Goal: Task Accomplishment & Management: Use online tool/utility

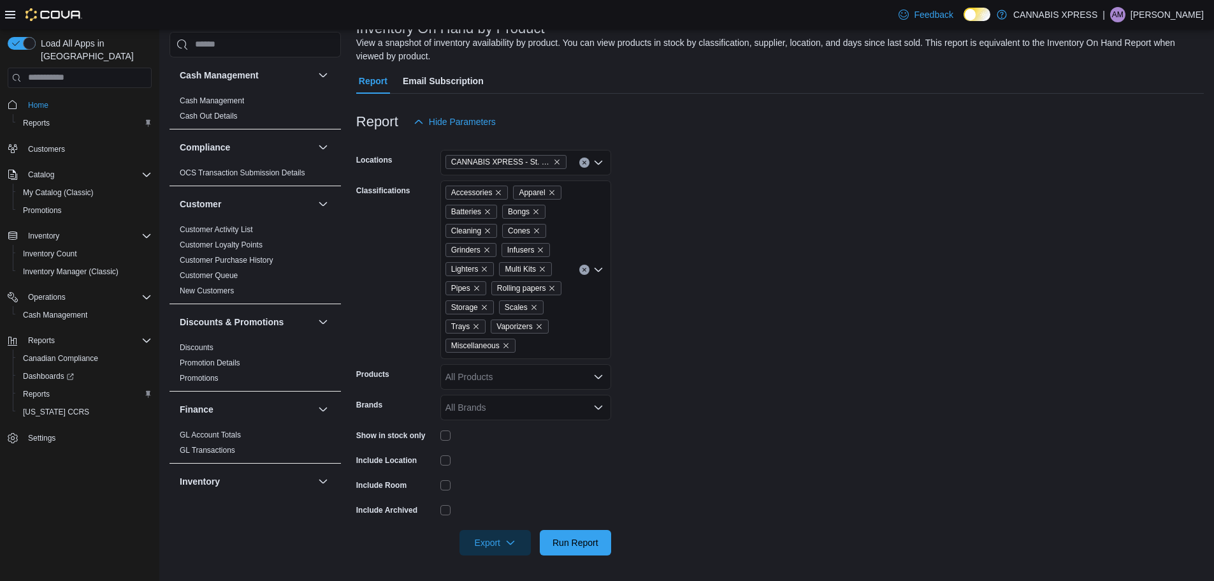
scroll to position [312, 0]
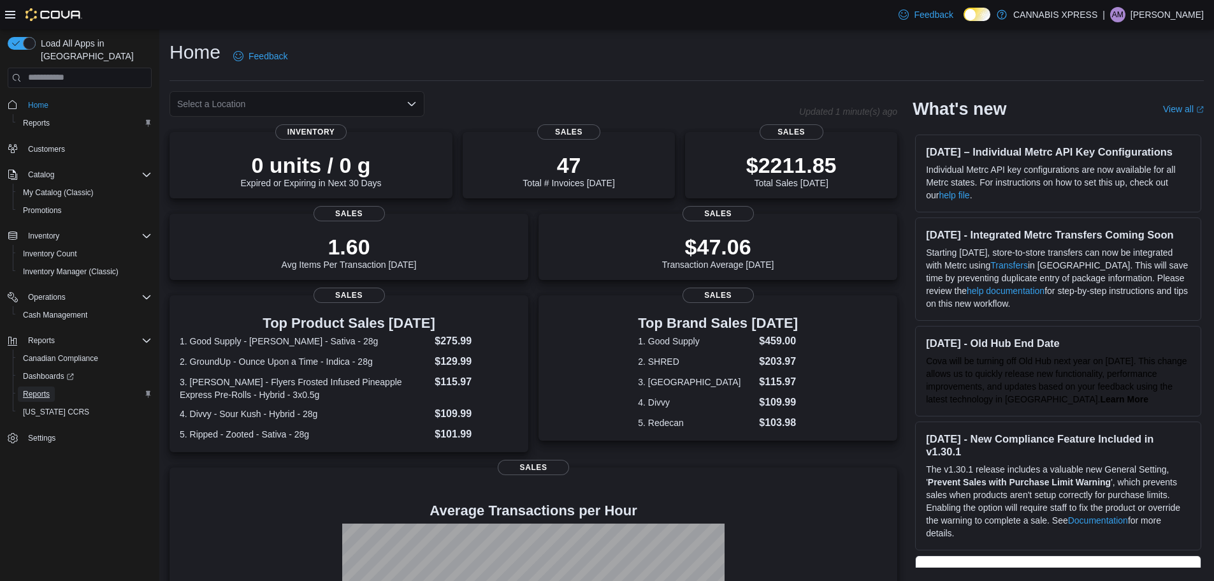
click at [41, 389] on span "Reports" at bounding box center [36, 394] width 27 height 10
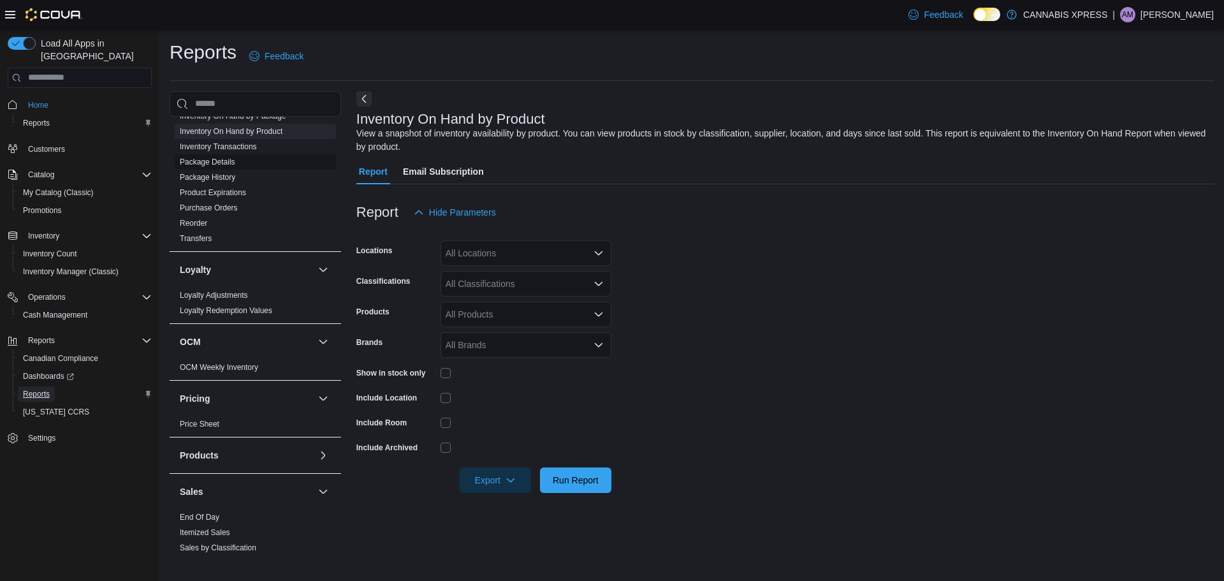
scroll to position [758, 0]
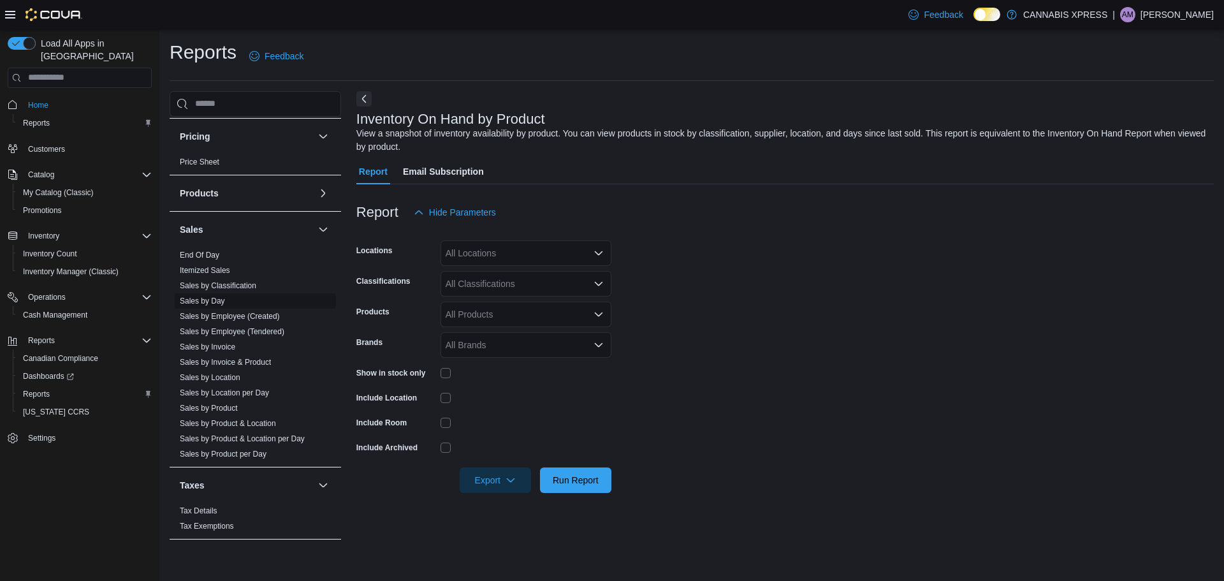
click at [203, 303] on link "Sales by Day" at bounding box center [202, 300] width 45 height 9
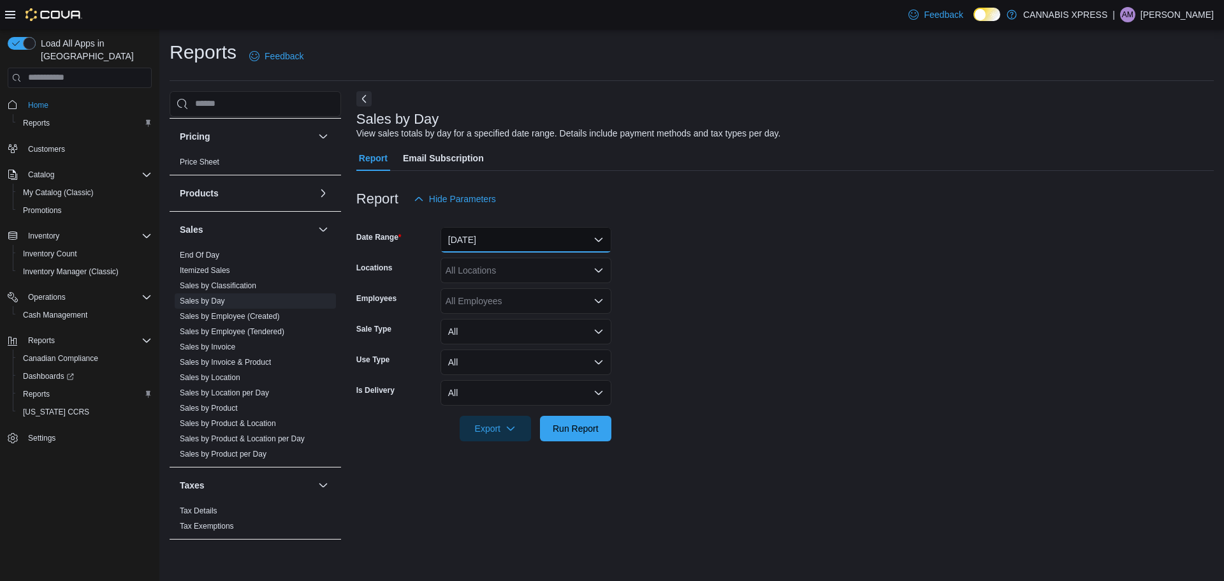
click at [519, 244] on button "Yesterday" at bounding box center [525, 239] width 171 height 25
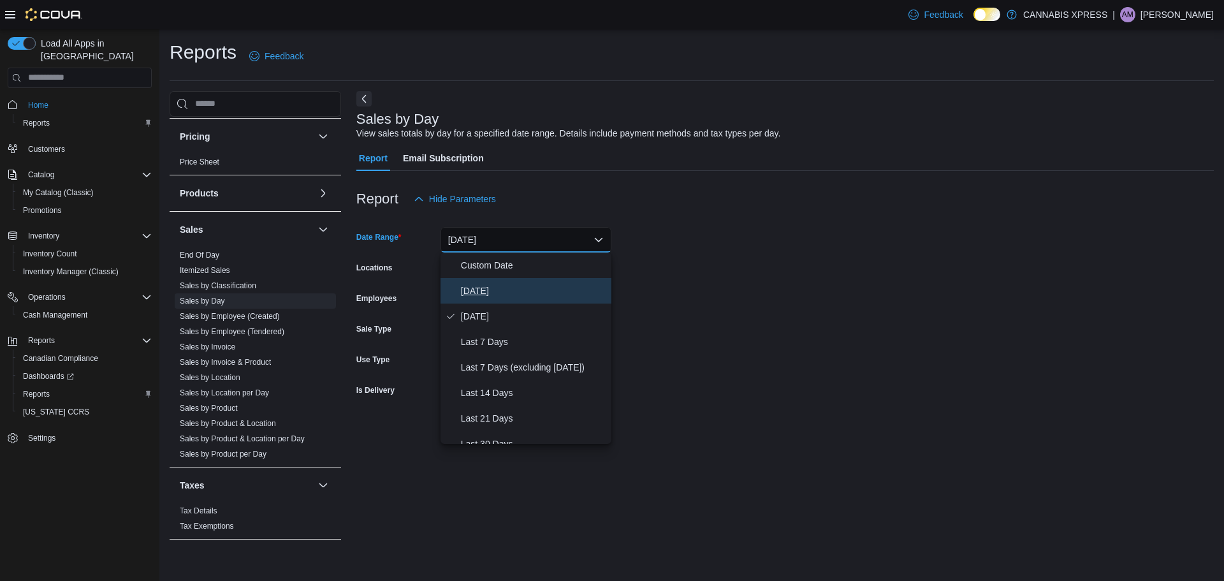
click at [505, 286] on span "Today" at bounding box center [533, 290] width 145 height 15
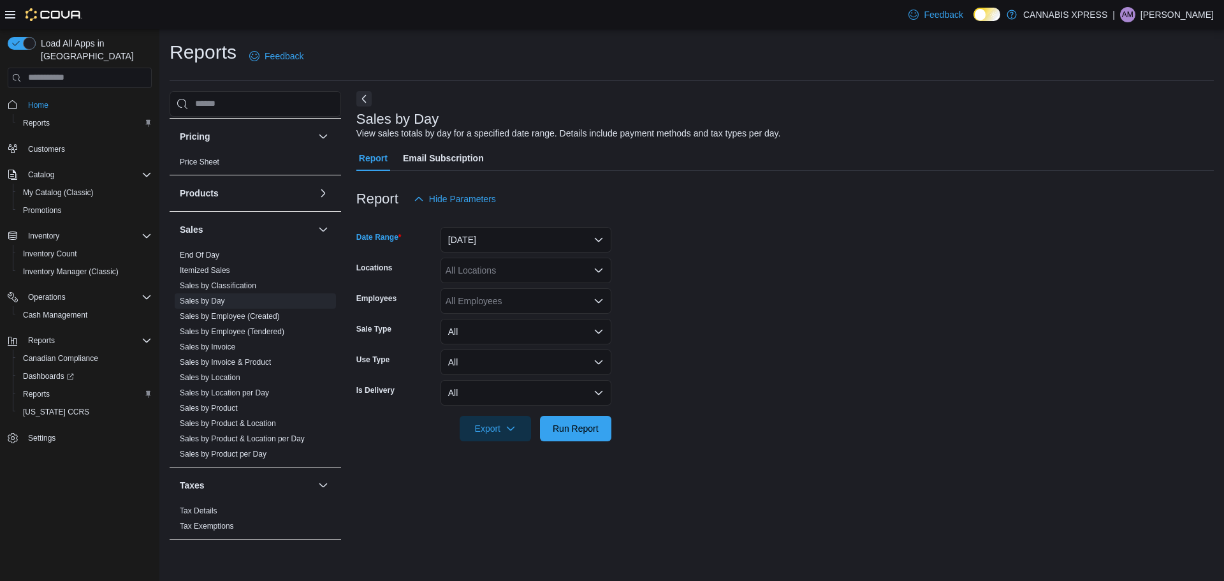
click at [517, 275] on div "All Locations" at bounding box center [525, 270] width 171 height 25
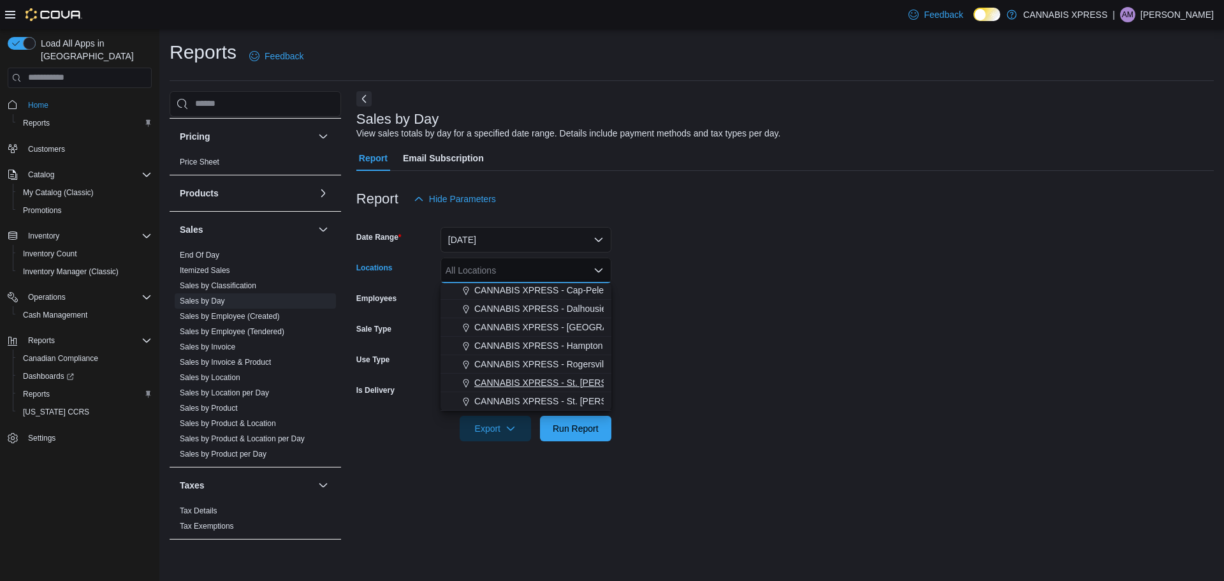
click at [579, 391] on button "CANNABIS XPRESS - St. Andrews (Water Street)" at bounding box center [525, 383] width 171 height 18
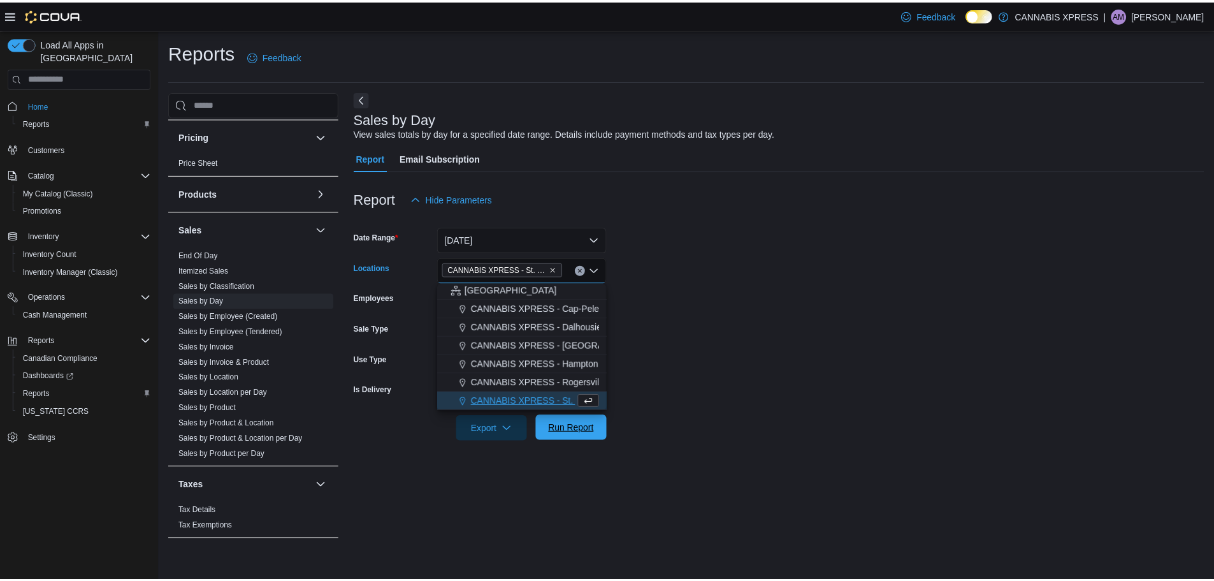
scroll to position [298, 0]
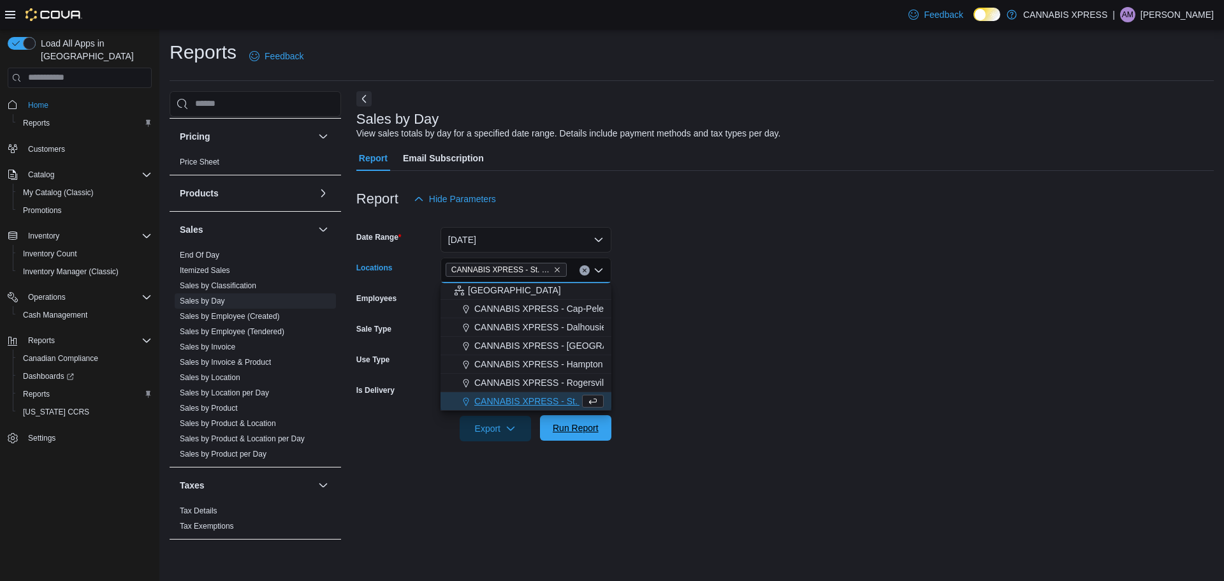
click at [582, 427] on span "Run Report" at bounding box center [576, 427] width 46 height 13
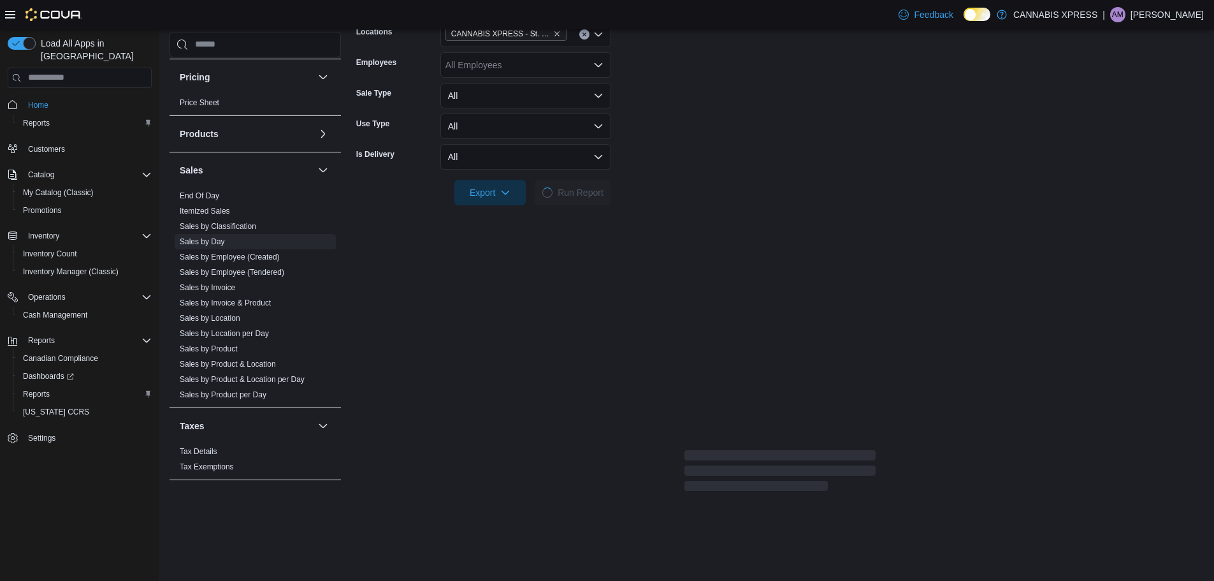
scroll to position [255, 0]
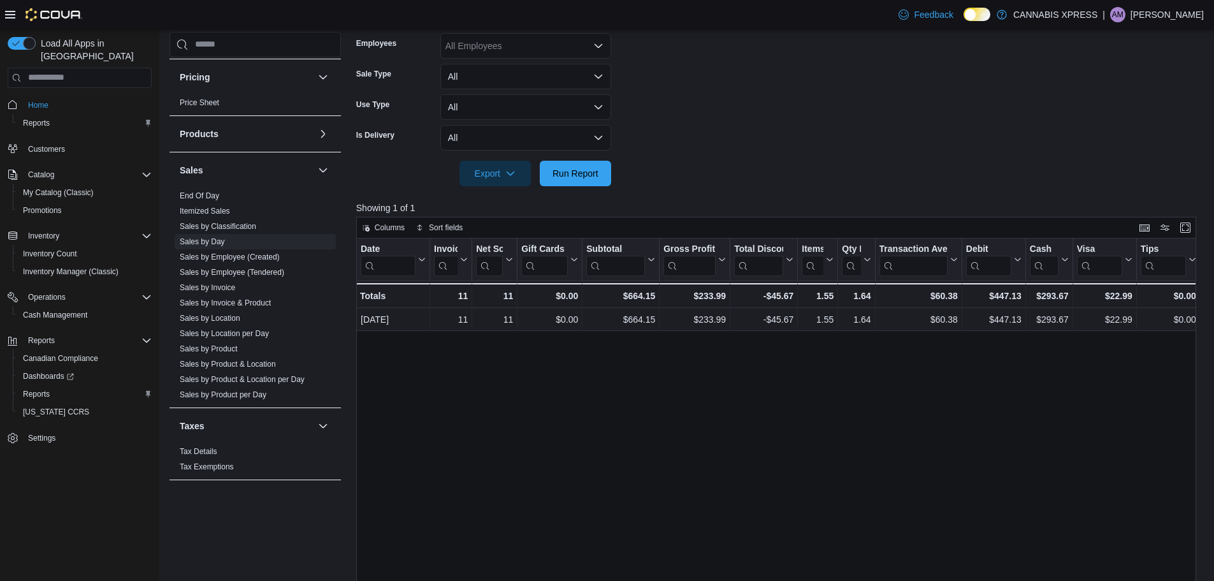
click at [857, 179] on form "Date Range Today Locations CANNABIS XPRESS - St. Andrews (Water Street) Employe…" at bounding box center [780, 71] width 849 height 229
click at [851, 180] on form "Date Range Today Locations CANNABIS XPRESS - St. Andrews (Water Street) Employe…" at bounding box center [780, 71] width 849 height 229
drag, startPoint x: 782, startPoint y: 163, endPoint x: 755, endPoint y: 159, distance: 27.8
click at [782, 163] on form "Date Range Today Locations CANNABIS XPRESS - St. Andrews (Water Street) Employe…" at bounding box center [780, 71] width 849 height 229
